Goal: Leave review/rating

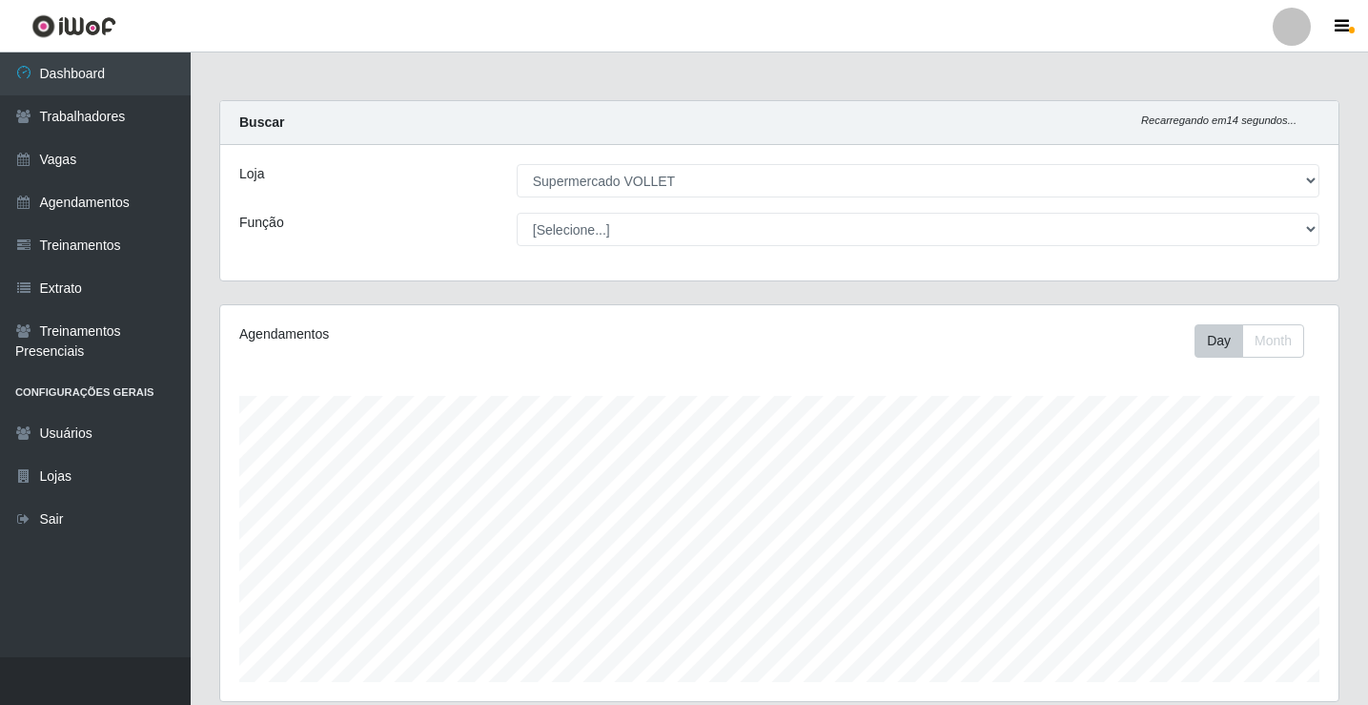
select select "72"
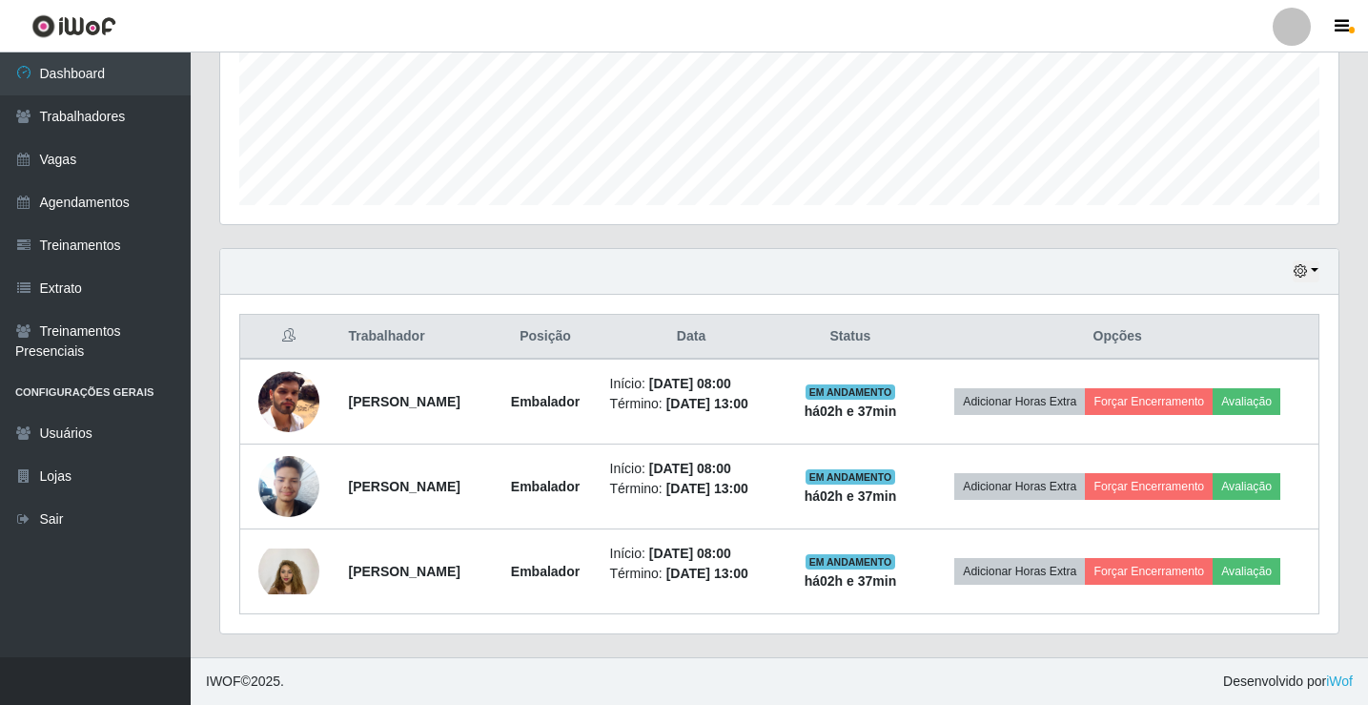
scroll to position [396, 1118]
click at [987, 213] on div "Agendamentos Day Month 13/09 Agendamentos 10" at bounding box center [779, 26] width 1118 height 396
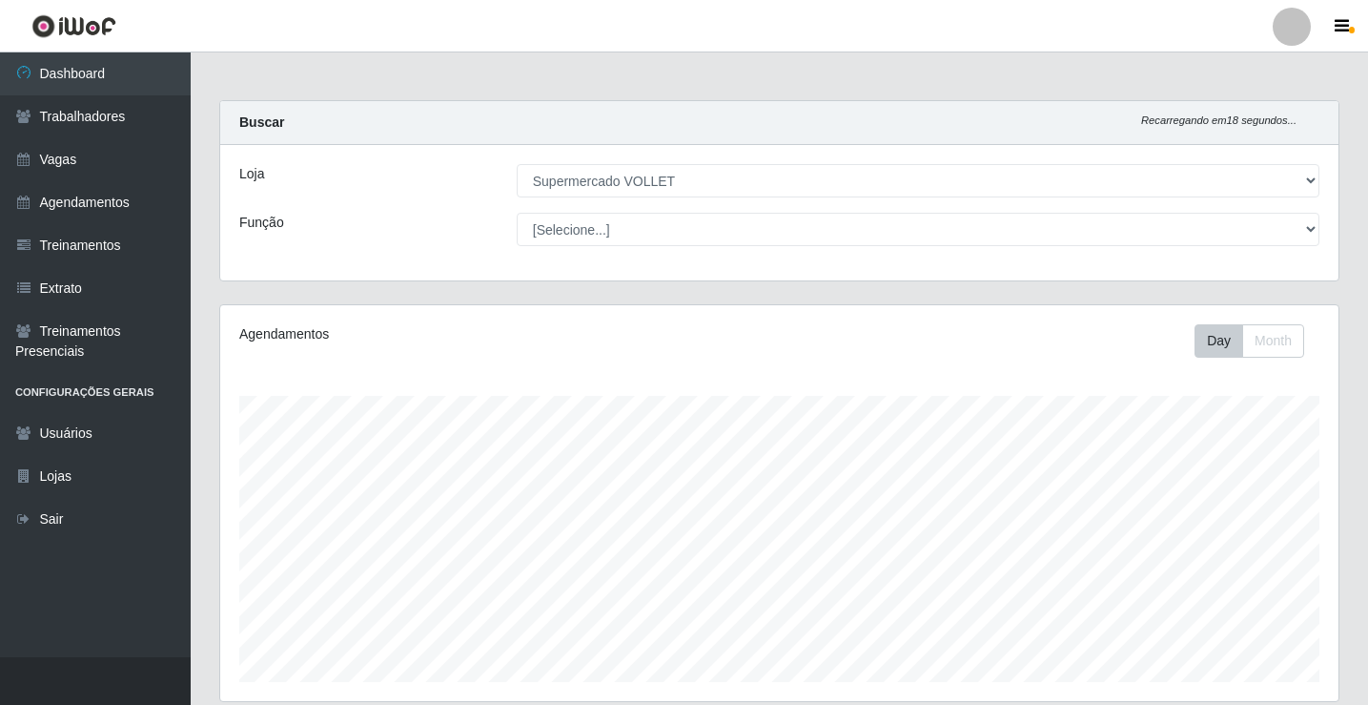
scroll to position [477, 0]
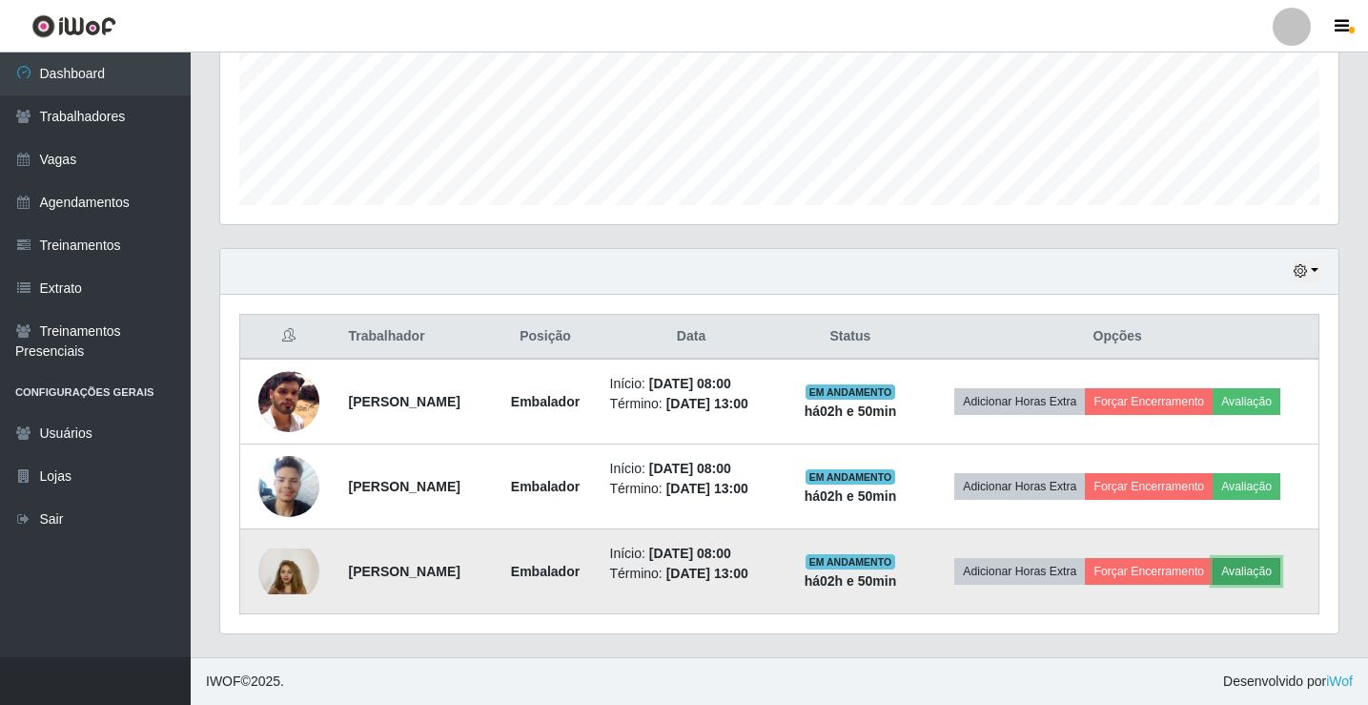
click at [1258, 560] on button "Avaliação" at bounding box center [1247, 571] width 68 height 27
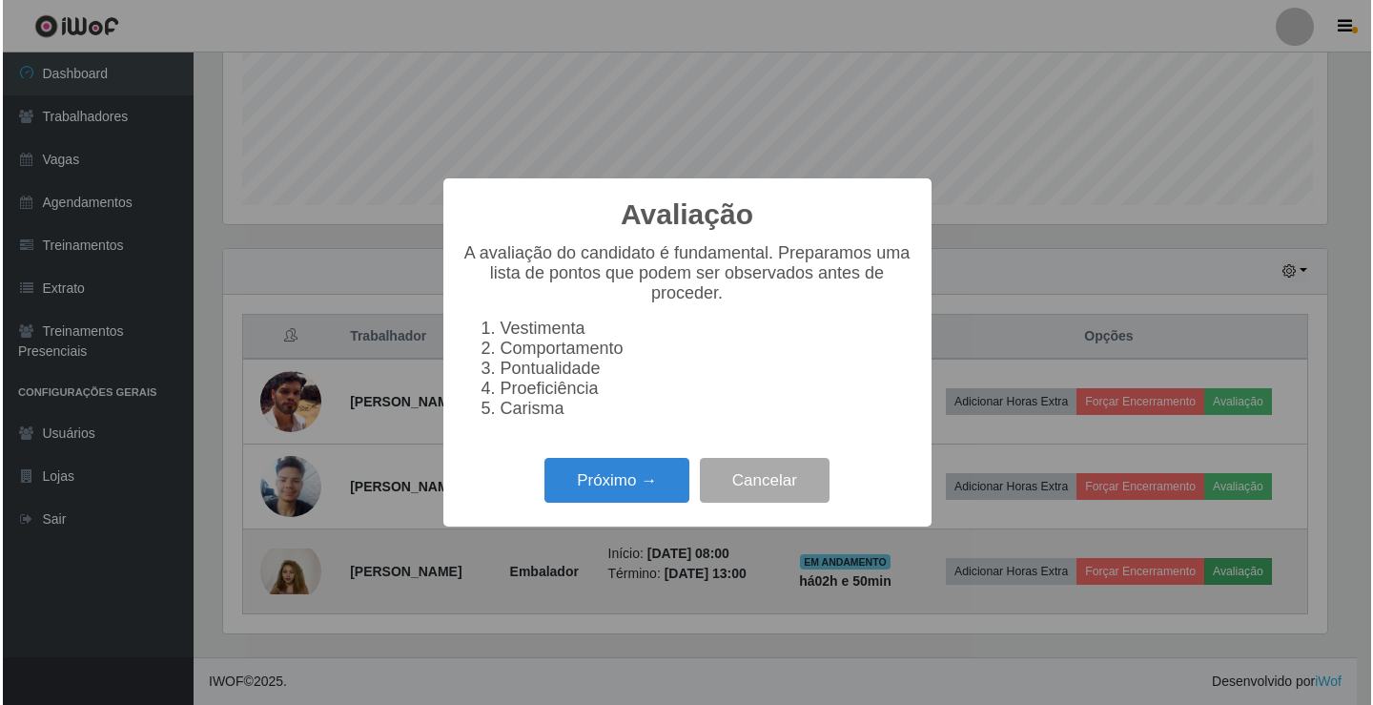
scroll to position [396, 1109]
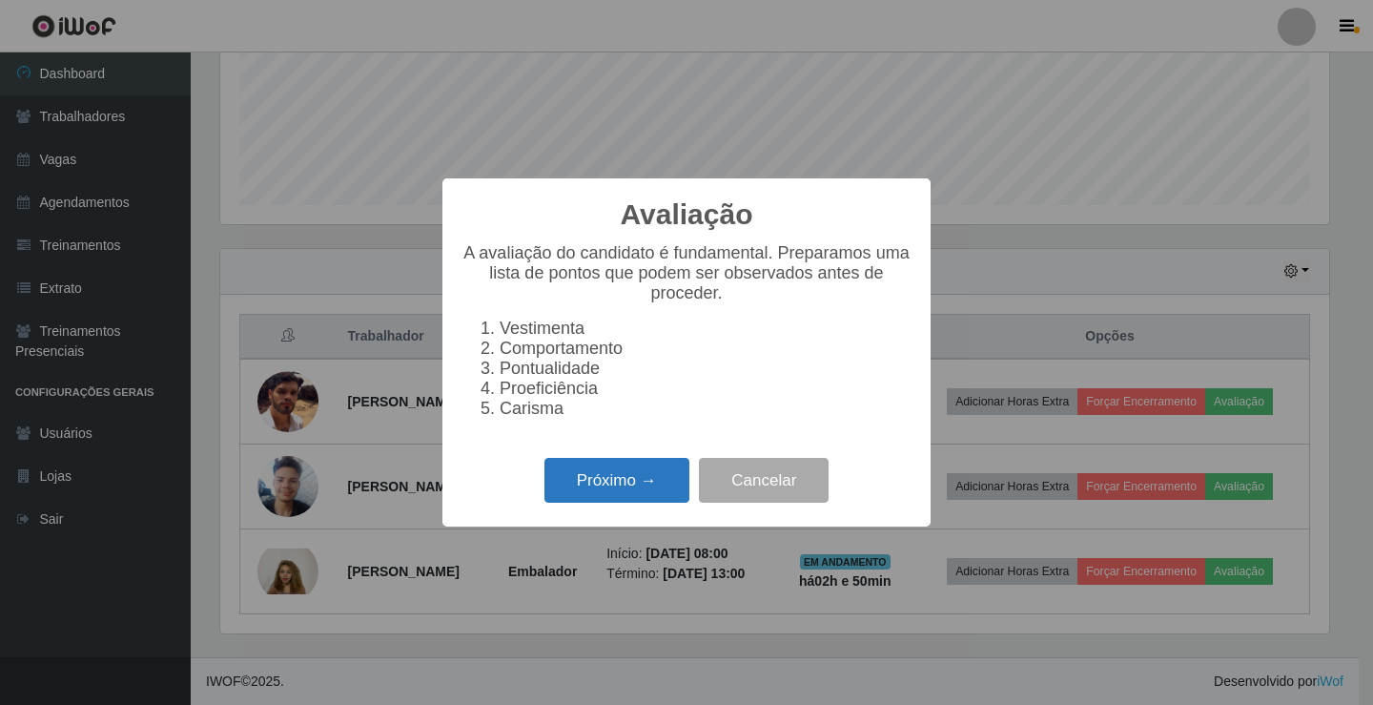
click at [638, 473] on button "Próximo →" at bounding box center [616, 480] width 145 height 45
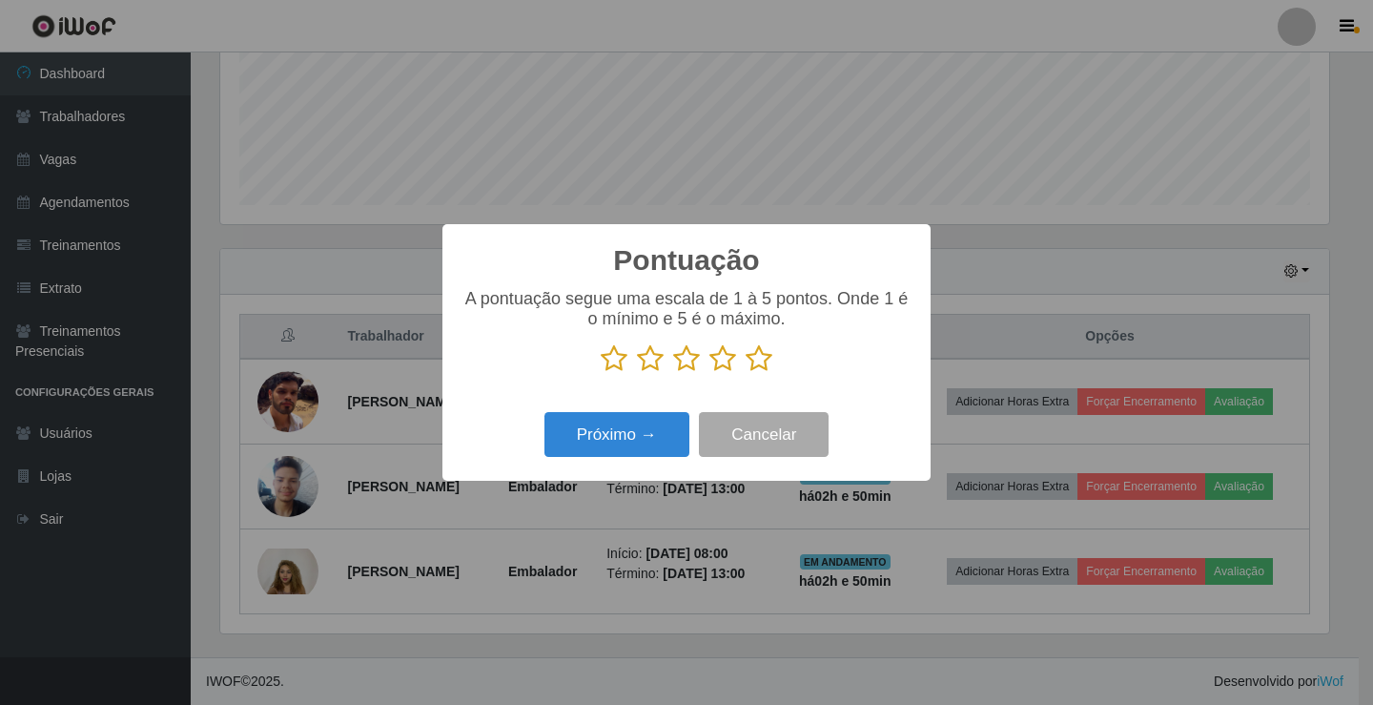
click at [762, 361] on icon at bounding box center [758, 358] width 27 height 29
click at [745, 373] on input "radio" at bounding box center [745, 373] width 0 height 0
click at [659, 425] on button "Próximo →" at bounding box center [616, 434] width 145 height 45
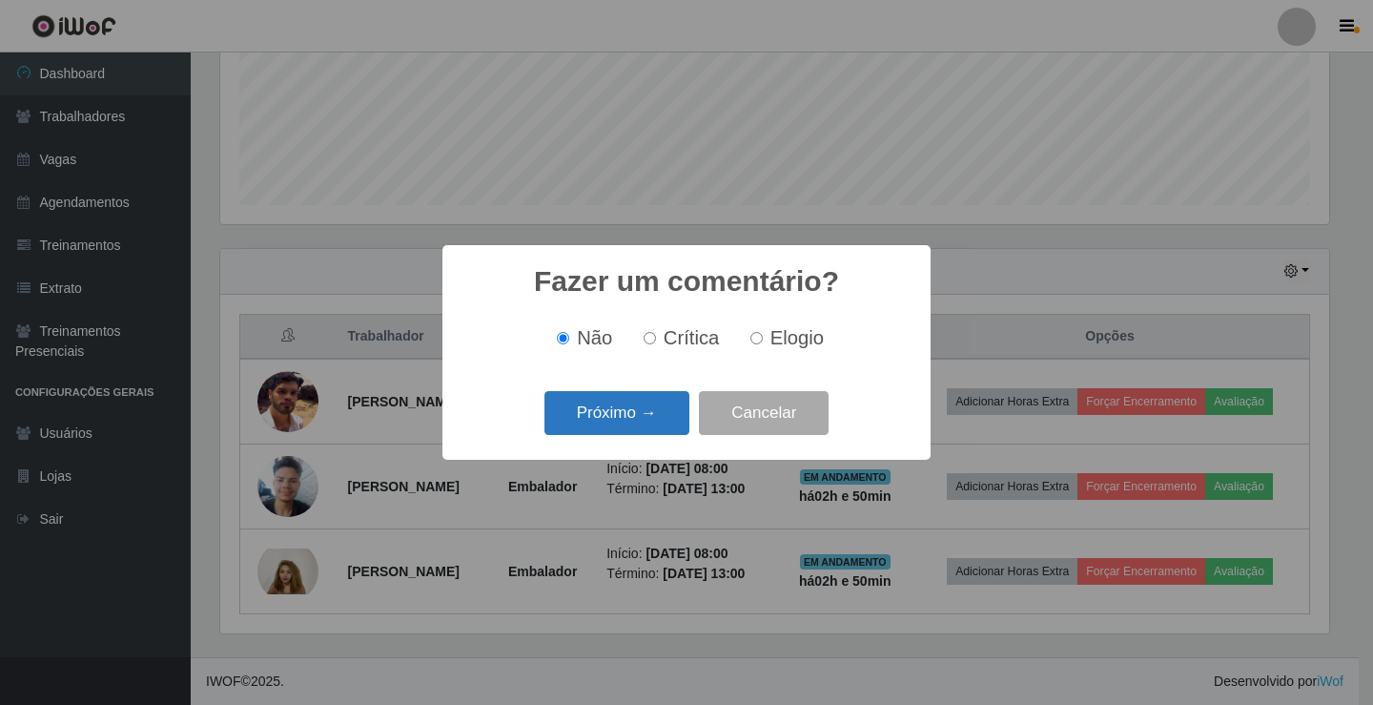
click at [640, 409] on button "Próximo →" at bounding box center [616, 413] width 145 height 45
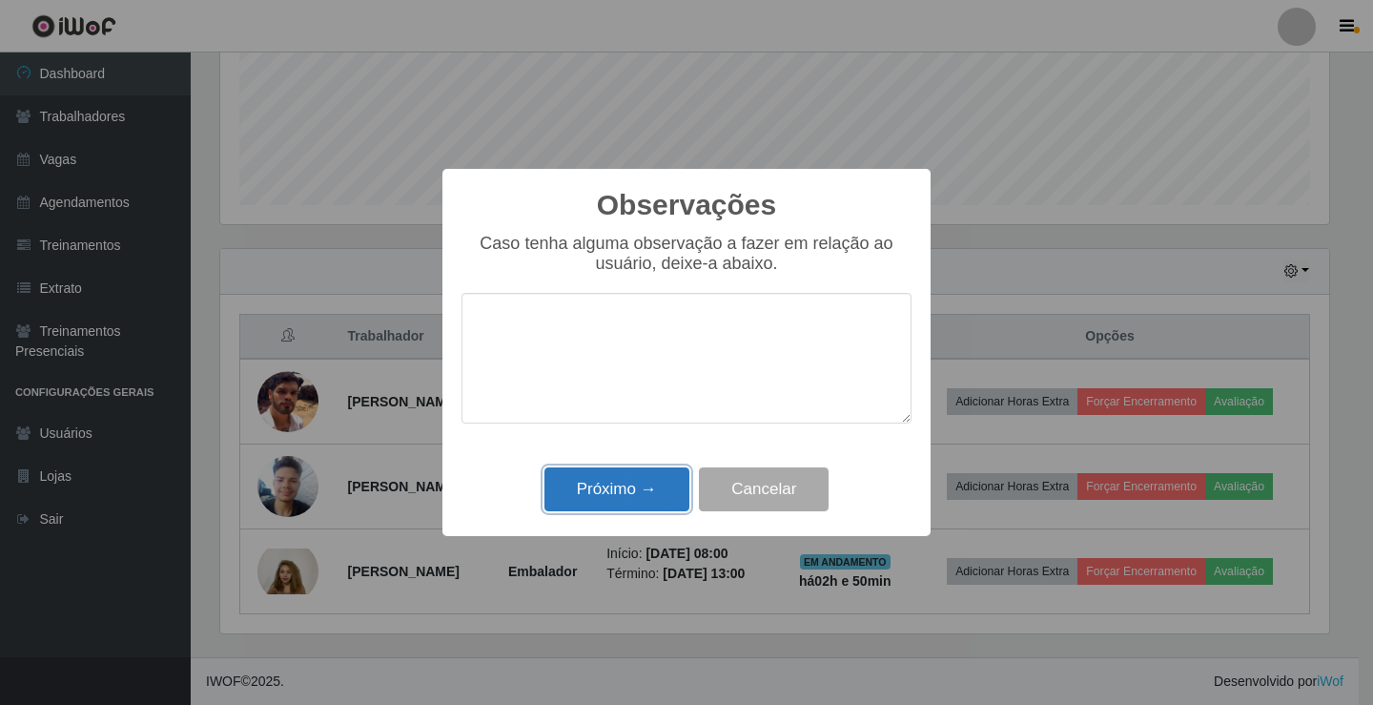
click at [623, 489] on button "Próximo →" at bounding box center [616, 489] width 145 height 45
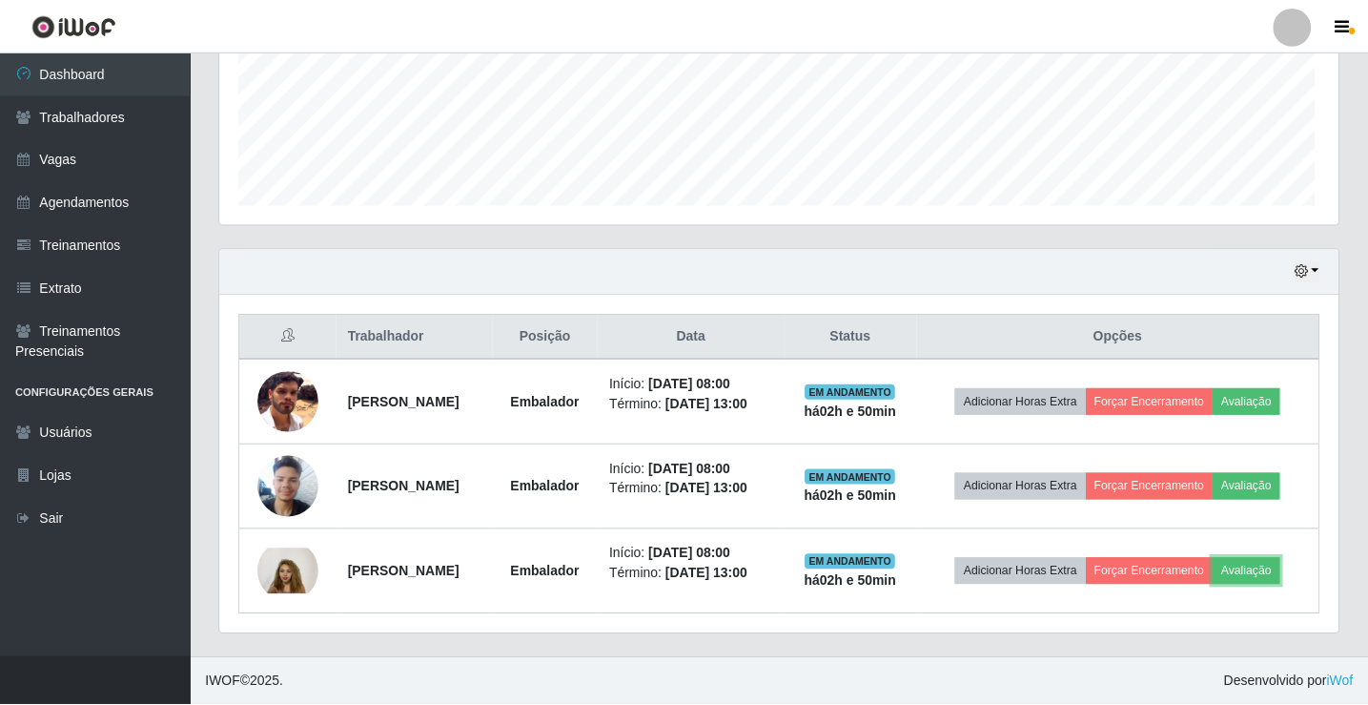
scroll to position [396, 1118]
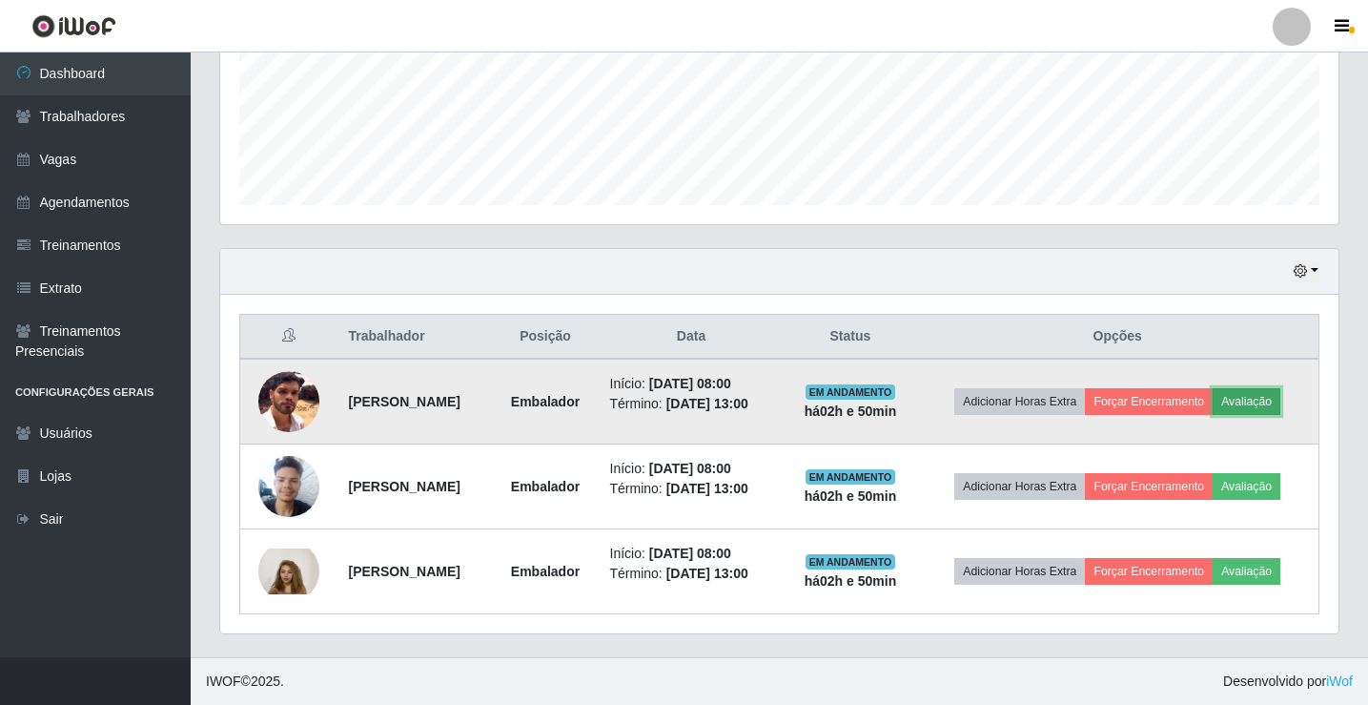
click at [1274, 402] on button "Avaliação" at bounding box center [1247, 401] width 68 height 27
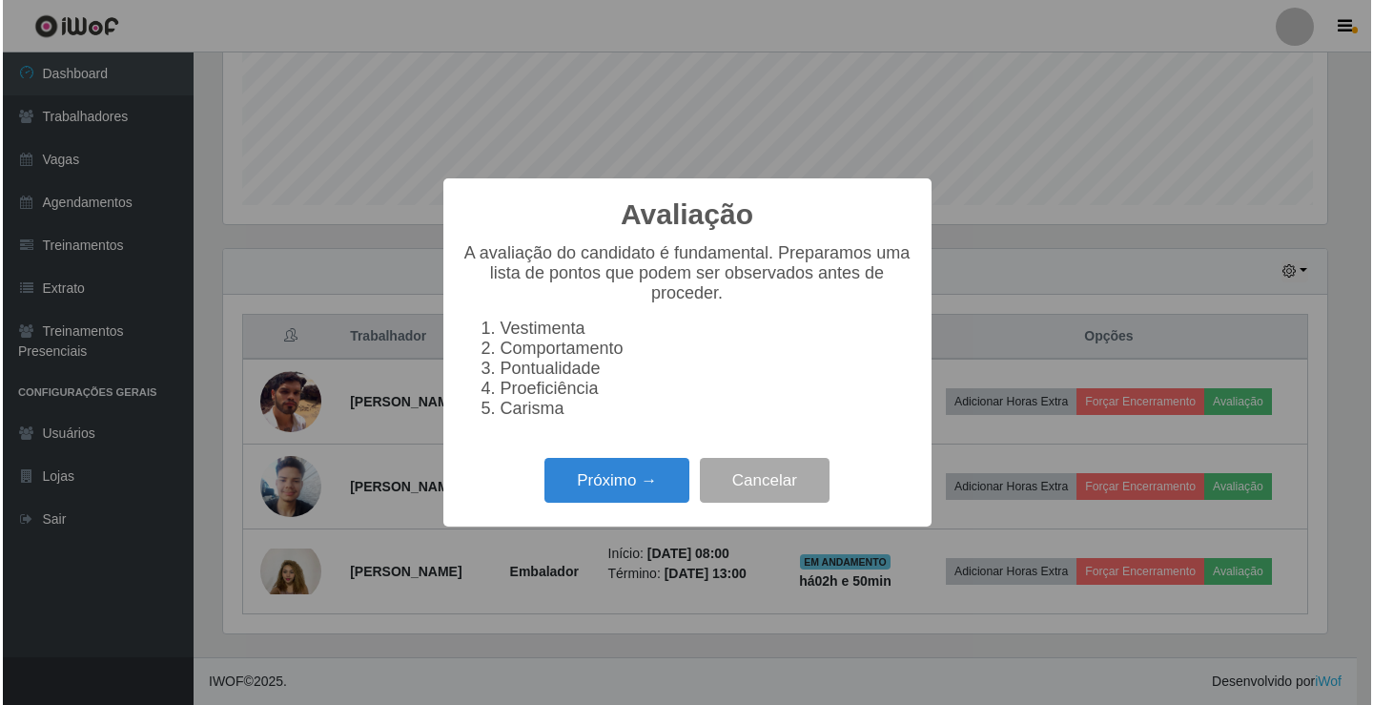
scroll to position [396, 1109]
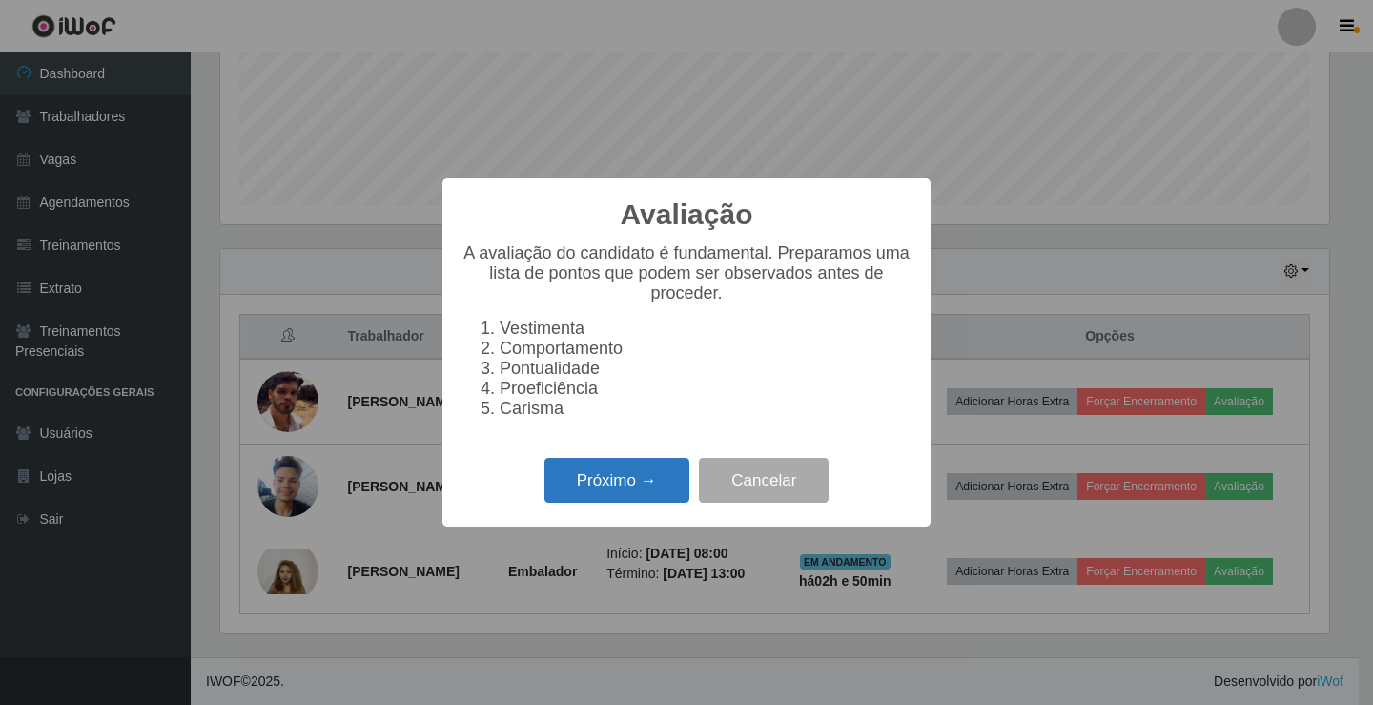
click at [635, 500] on button "Próximo →" at bounding box center [616, 480] width 145 height 45
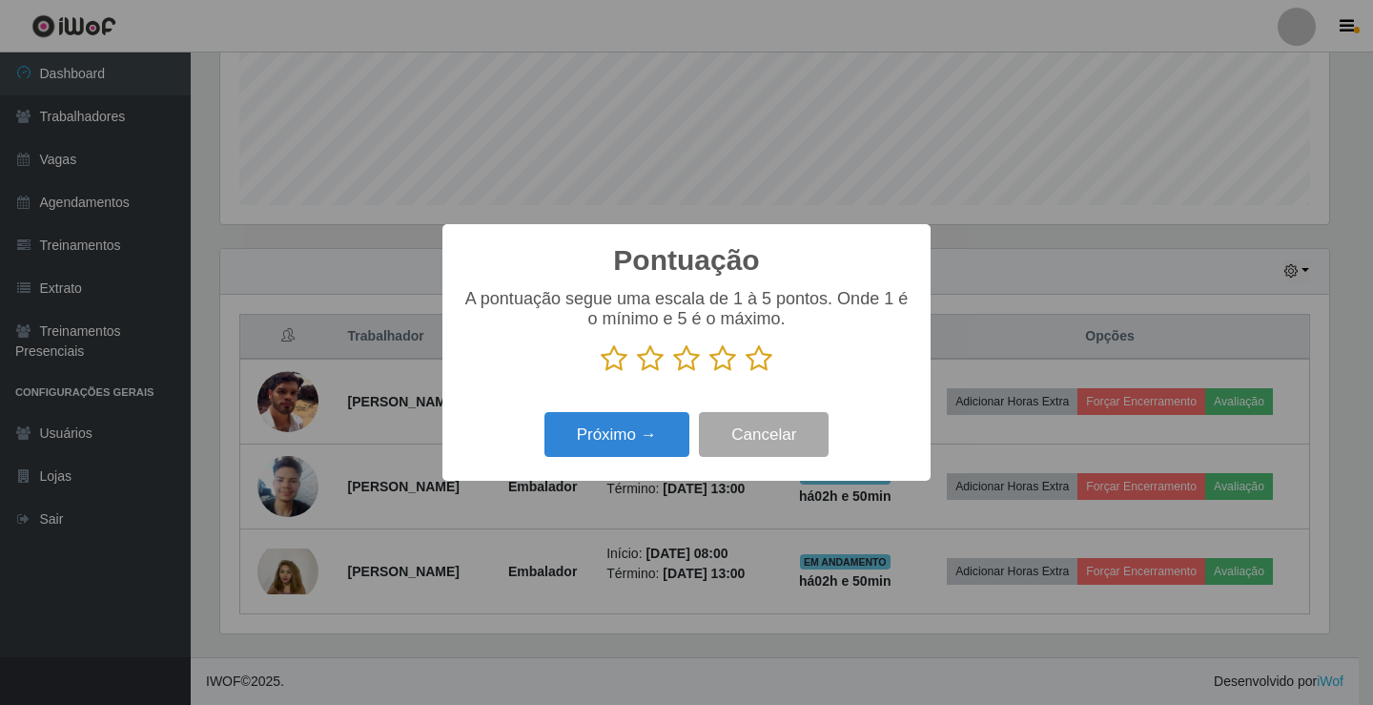
click at [752, 361] on icon at bounding box center [758, 358] width 27 height 29
click at [745, 373] on input "radio" at bounding box center [745, 373] width 0 height 0
click at [652, 444] on button "Próximo →" at bounding box center [616, 434] width 145 height 45
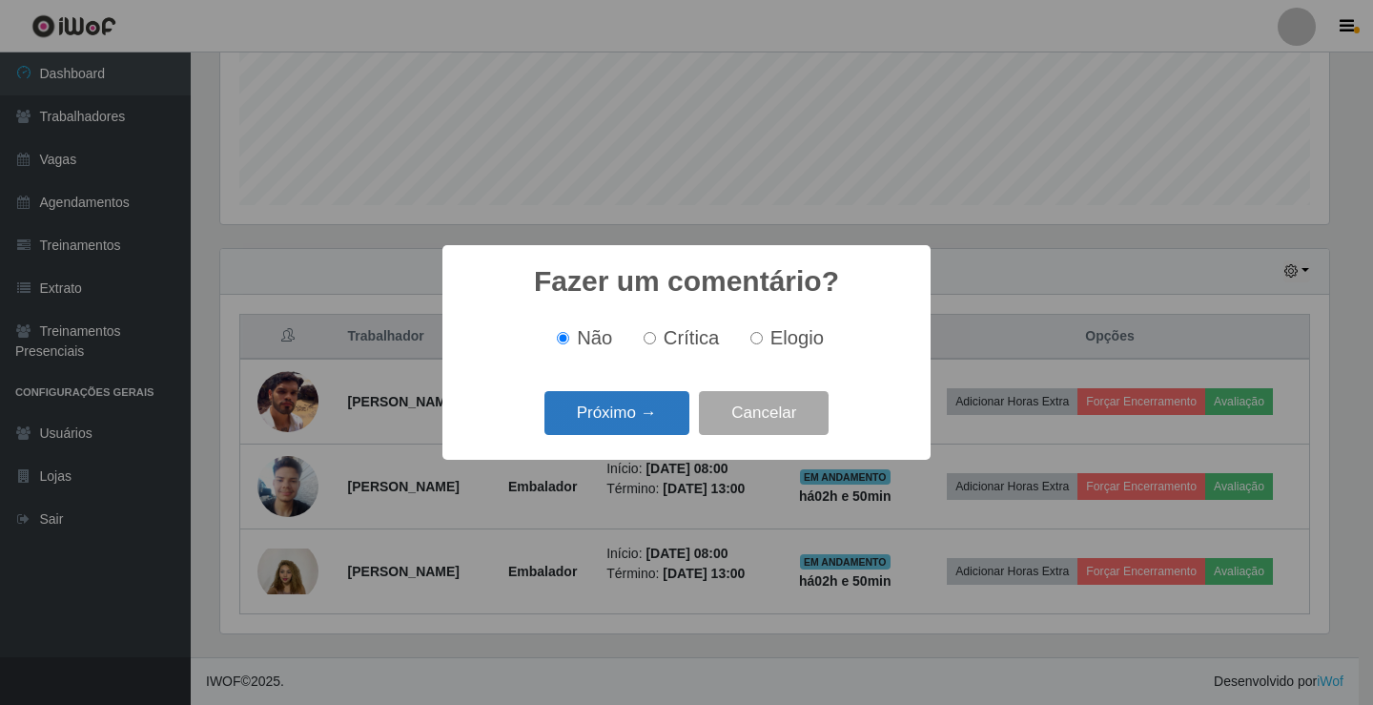
click at [615, 416] on button "Próximo →" at bounding box center [616, 413] width 145 height 45
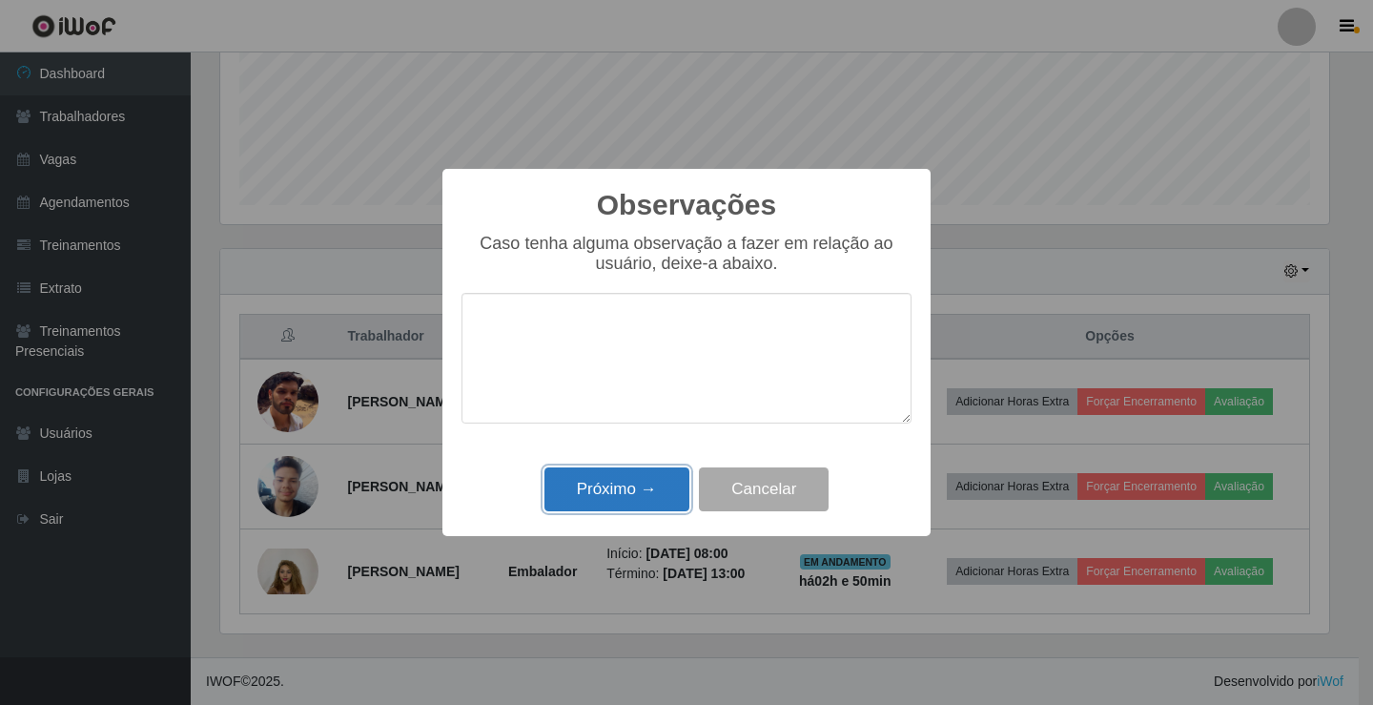
click at [620, 481] on button "Próximo →" at bounding box center [616, 489] width 145 height 45
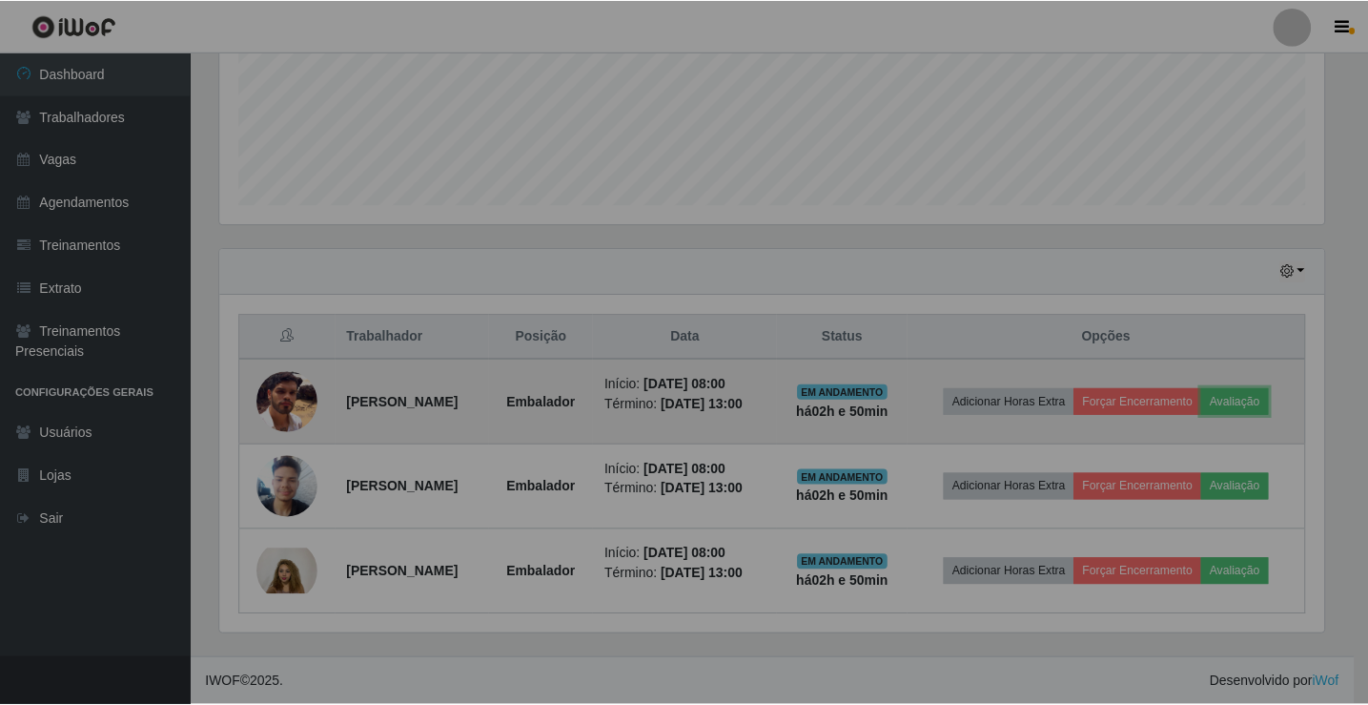
scroll to position [396, 1118]
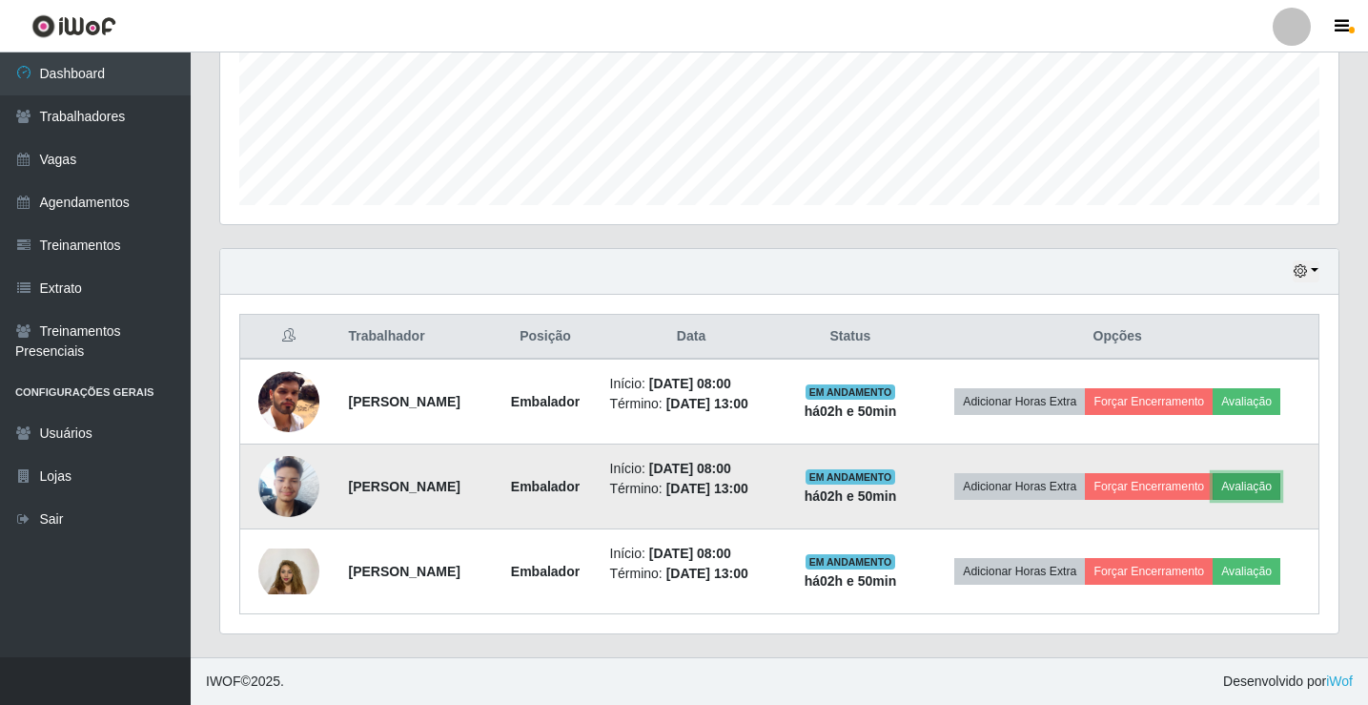
click at [1258, 481] on button "Avaliação" at bounding box center [1247, 486] width 68 height 27
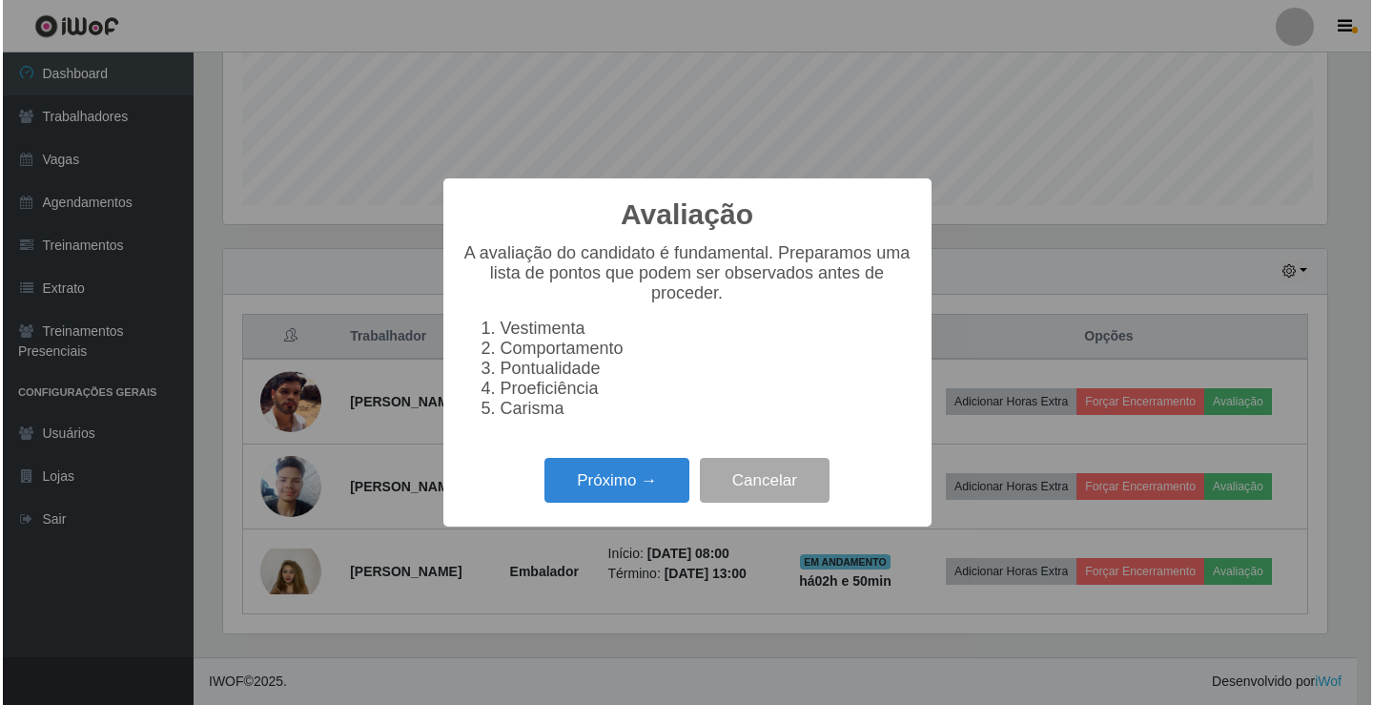
scroll to position [396, 1109]
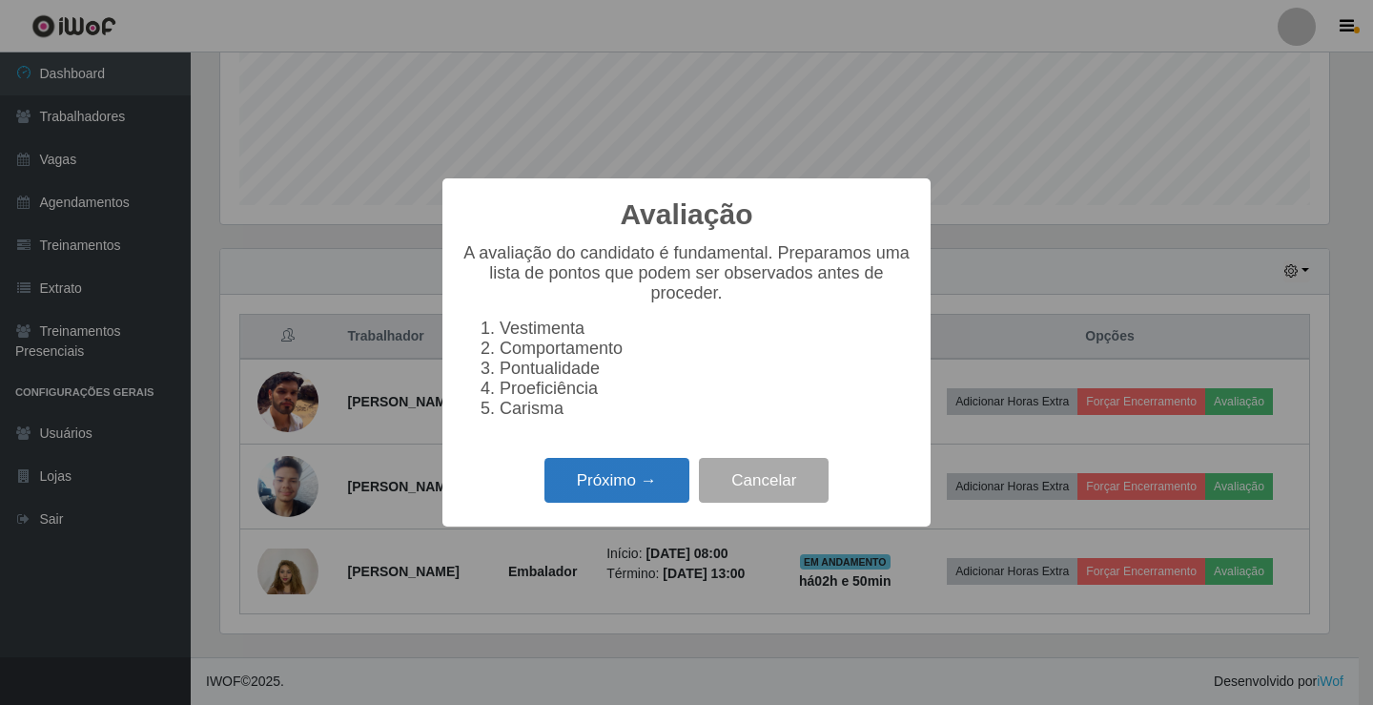
click at [638, 479] on button "Próximo →" at bounding box center [616, 480] width 145 height 45
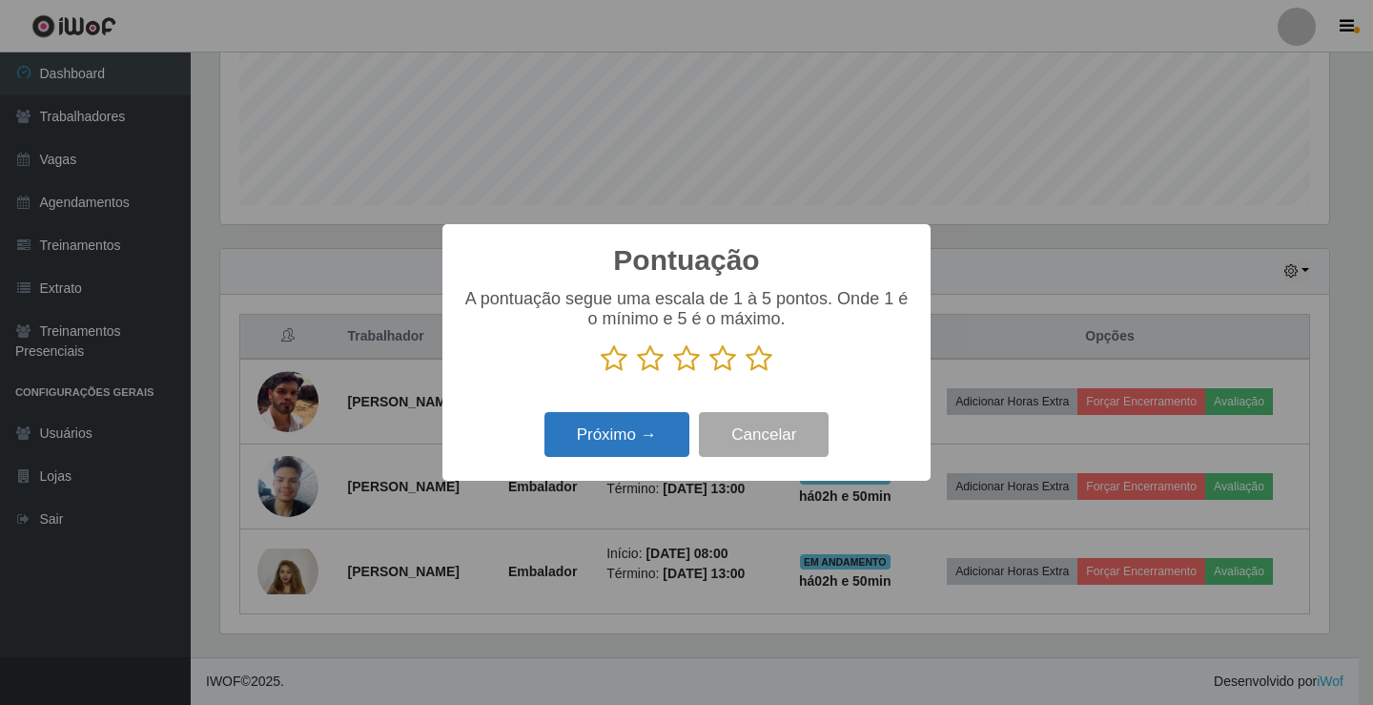
click at [632, 457] on button "Próximo →" at bounding box center [616, 434] width 145 height 45
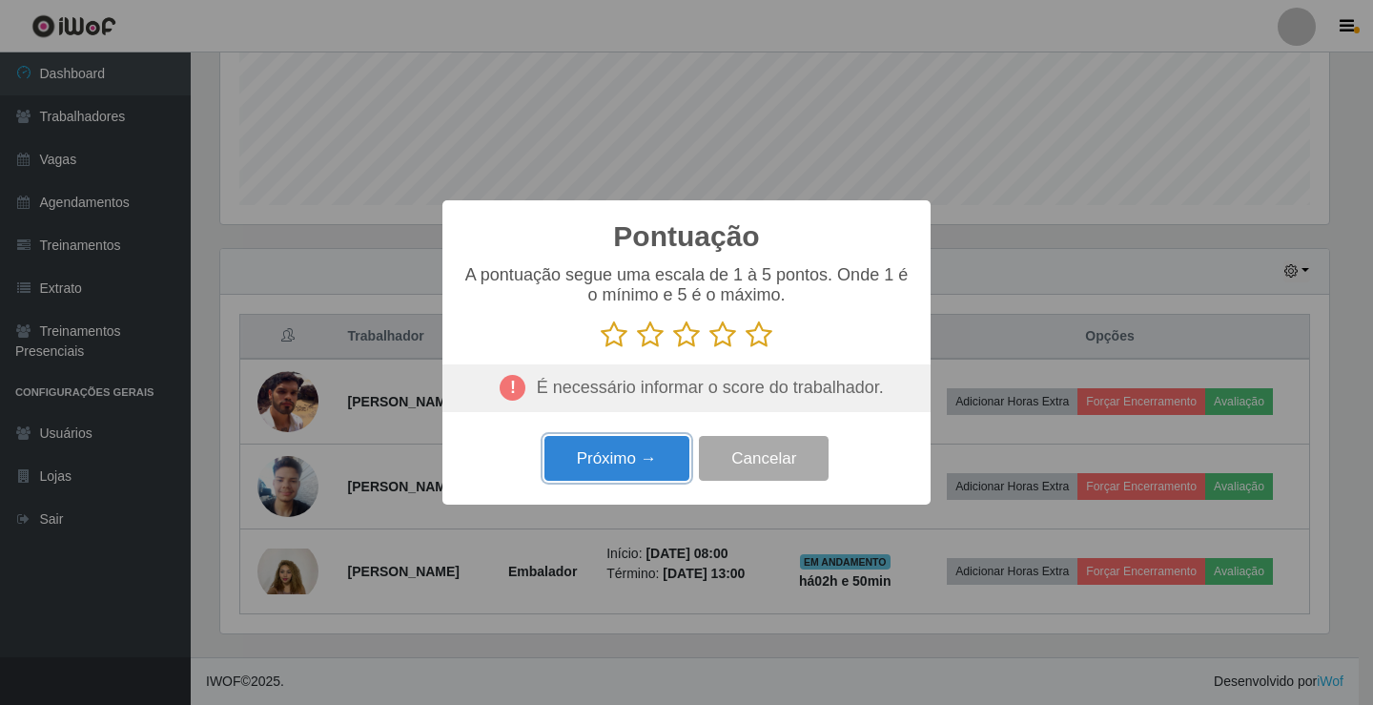
drag, startPoint x: 632, startPoint y: 457, endPoint x: 702, endPoint y: 424, distance: 76.8
click at [691, 448] on div "Próximo → Cancelar" at bounding box center [686, 458] width 450 height 54
click at [769, 344] on p at bounding box center [686, 334] width 450 height 29
click at [764, 338] on icon at bounding box center [758, 334] width 27 height 29
click at [745, 349] on input "radio" at bounding box center [745, 349] width 0 height 0
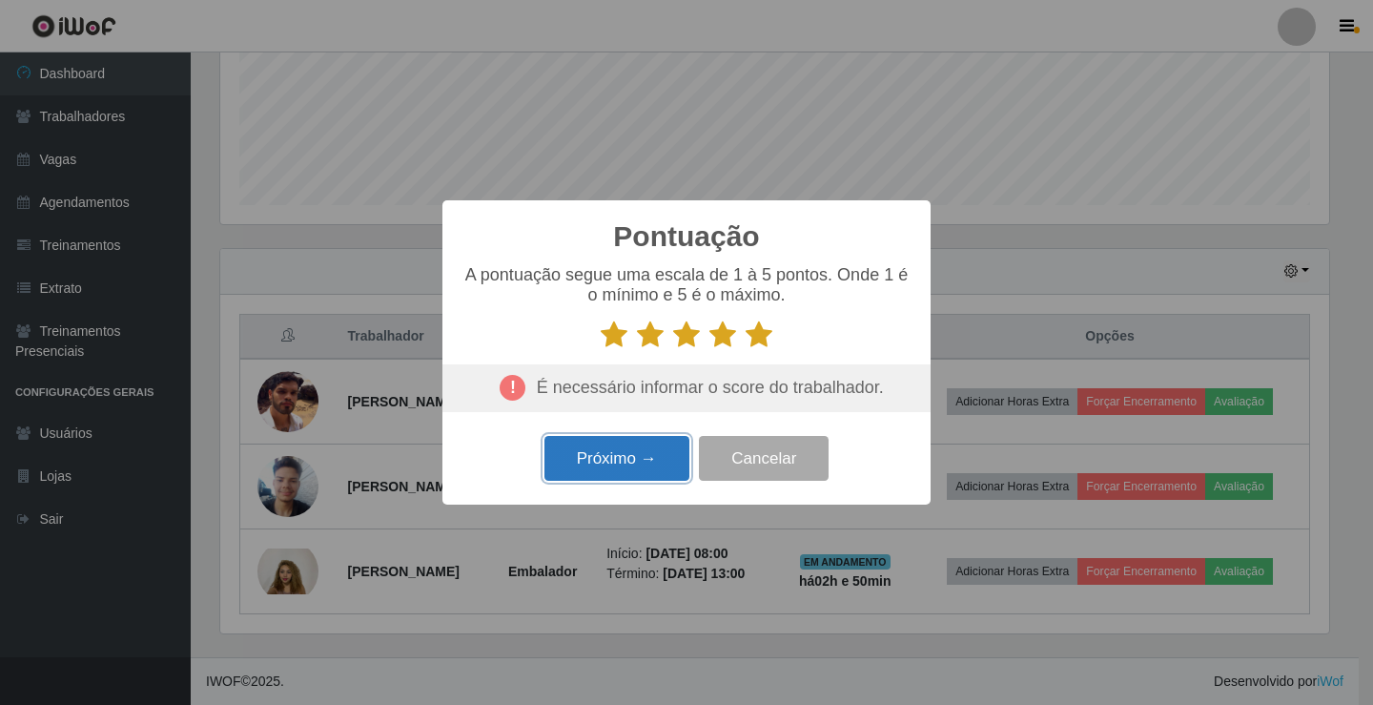
click at [667, 453] on button "Próximo →" at bounding box center [616, 458] width 145 height 45
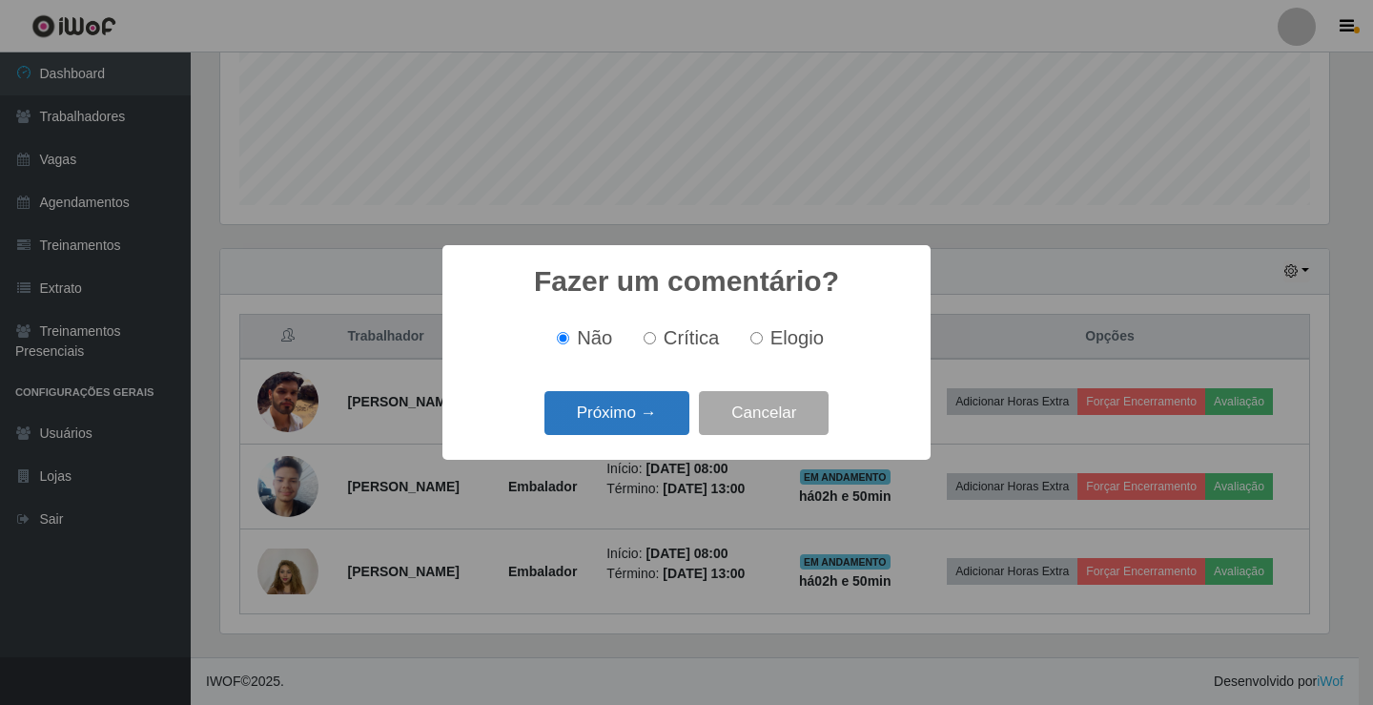
click at [641, 419] on button "Próximo →" at bounding box center [616, 413] width 145 height 45
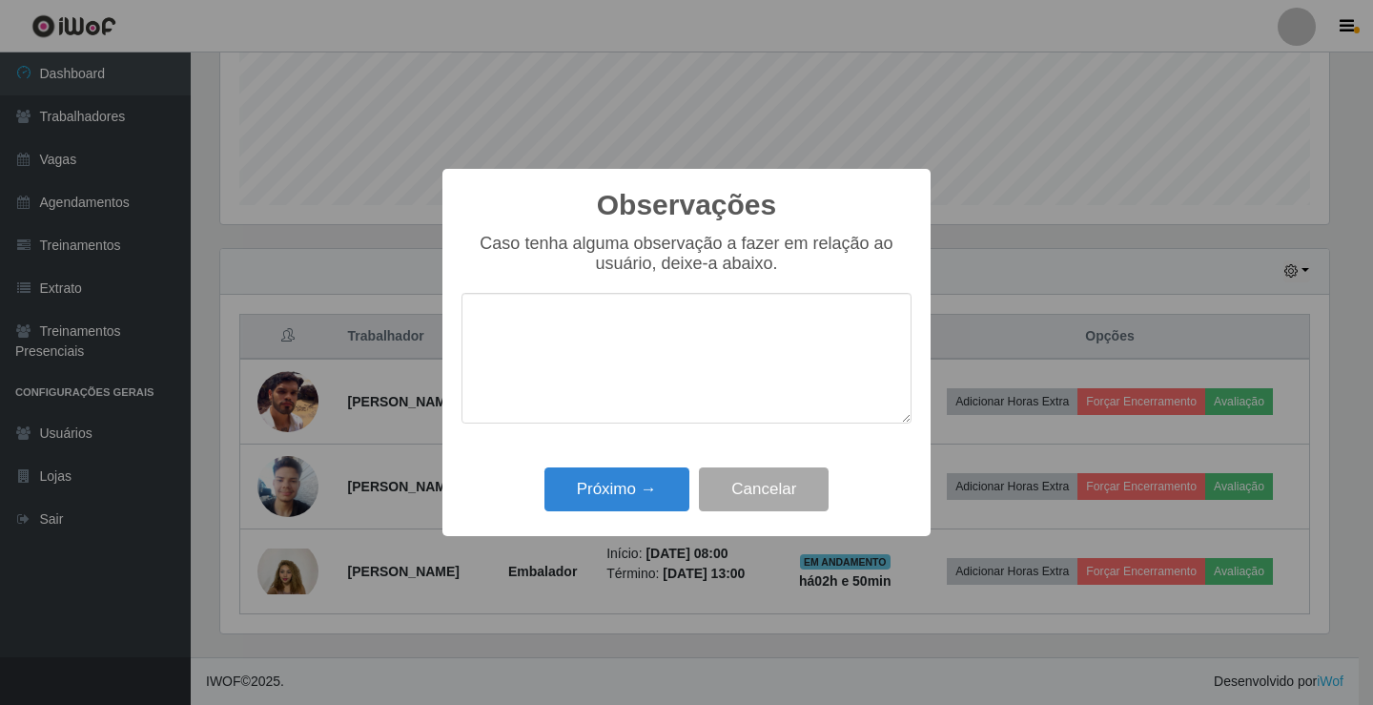
click at [575, 467] on div "Próximo → Cancelar" at bounding box center [686, 488] width 450 height 54
click at [582, 482] on button "Próximo →" at bounding box center [616, 489] width 145 height 45
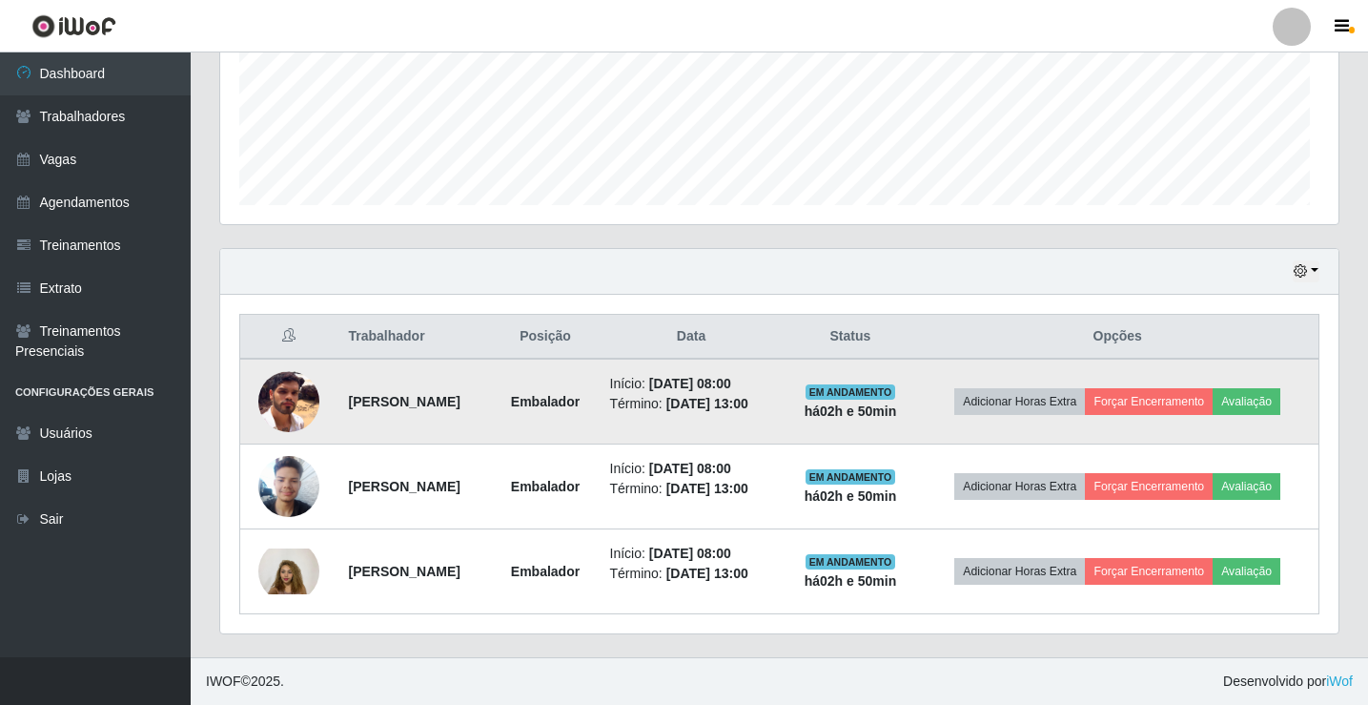
scroll to position [396, 1118]
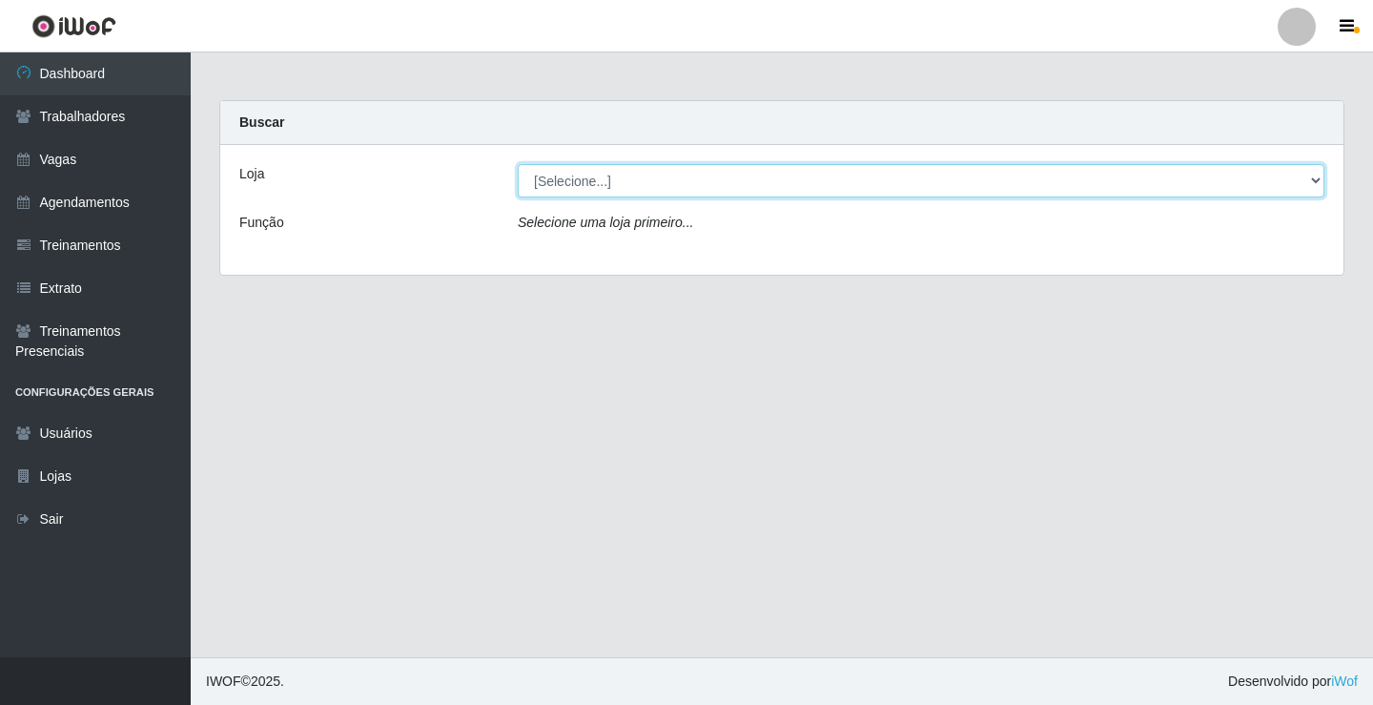
click at [572, 177] on select "[Selecione...] Supermercado VOLLET" at bounding box center [921, 180] width 807 height 33
select select "72"
click at [518, 164] on select "[Selecione...] Supermercado VOLLET" at bounding box center [921, 180] width 807 height 33
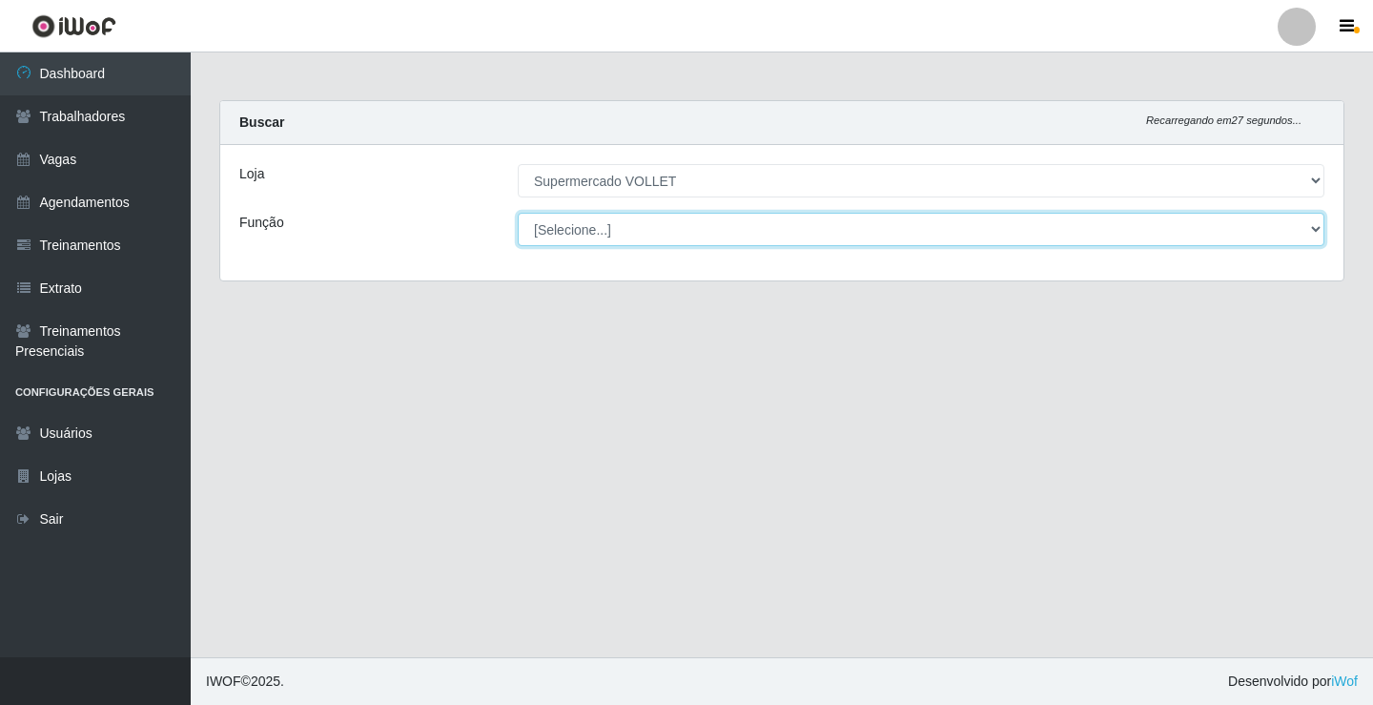
click at [554, 240] on select "[Selecione...] ASG ASG + ASG ++ Embalador Embalador + Embalador ++ Repositor Re…" at bounding box center [921, 229] width 807 height 33
click at [555, 233] on select "[Selecione...] ASG ASG + ASG ++ Embalador Embalador + Embalador ++ Repositor Re…" at bounding box center [921, 229] width 807 height 33
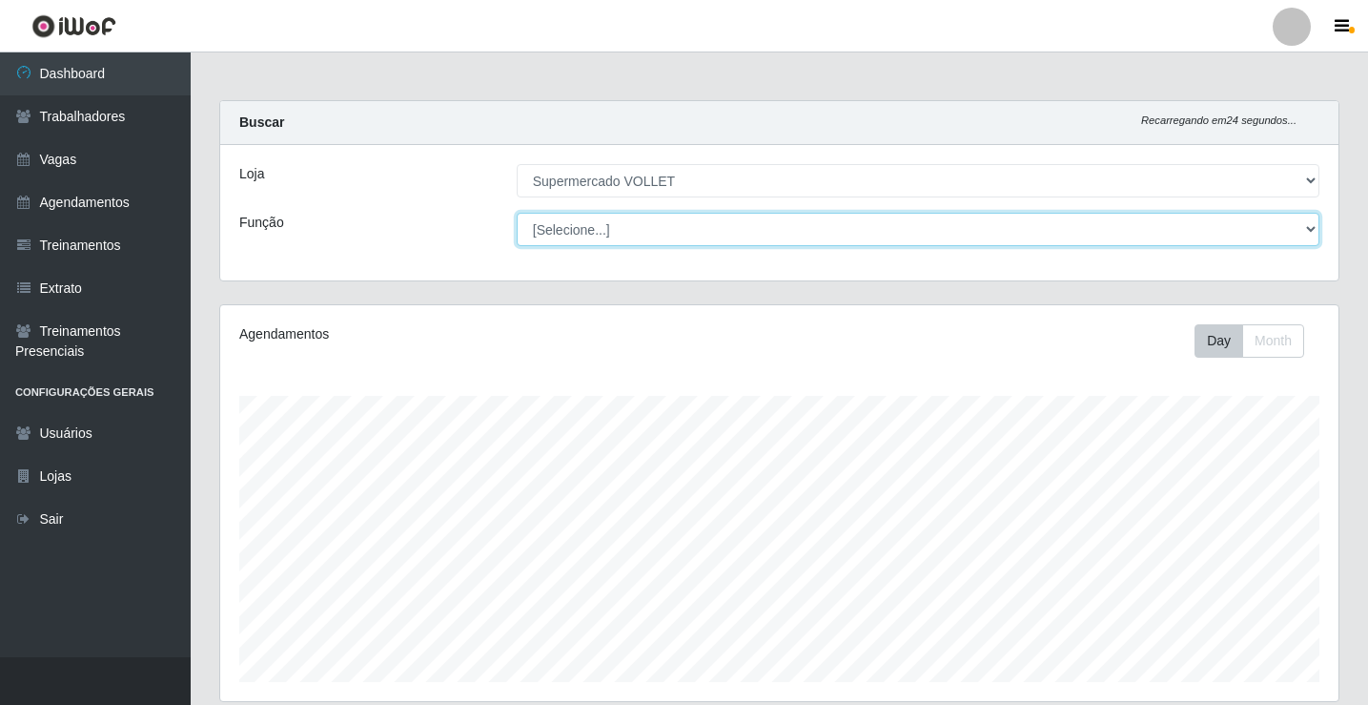
scroll to position [477, 0]
